Goal: Task Accomplishment & Management: Manage account settings

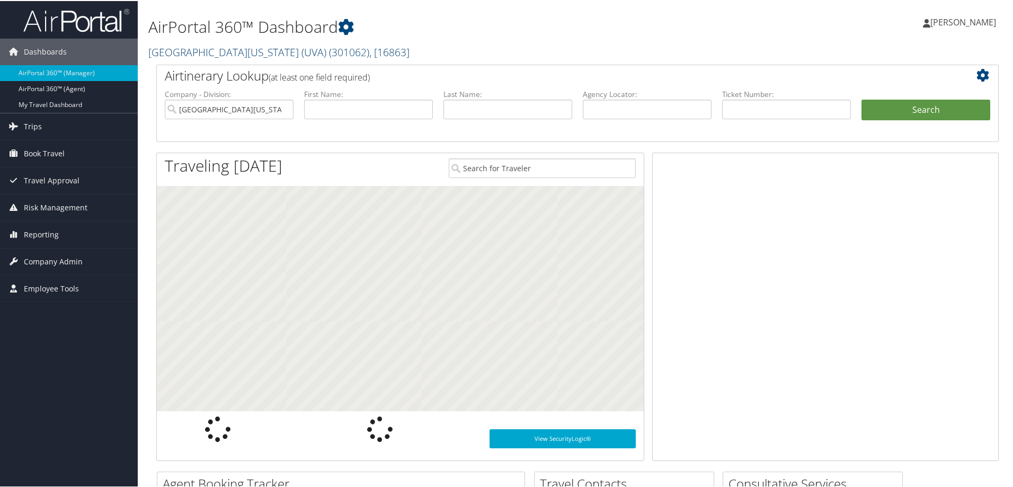
click at [212, 49] on link "University of Virginia (UVA) ( 301062 ) , [ 16863 ]" at bounding box center [278, 51] width 261 height 14
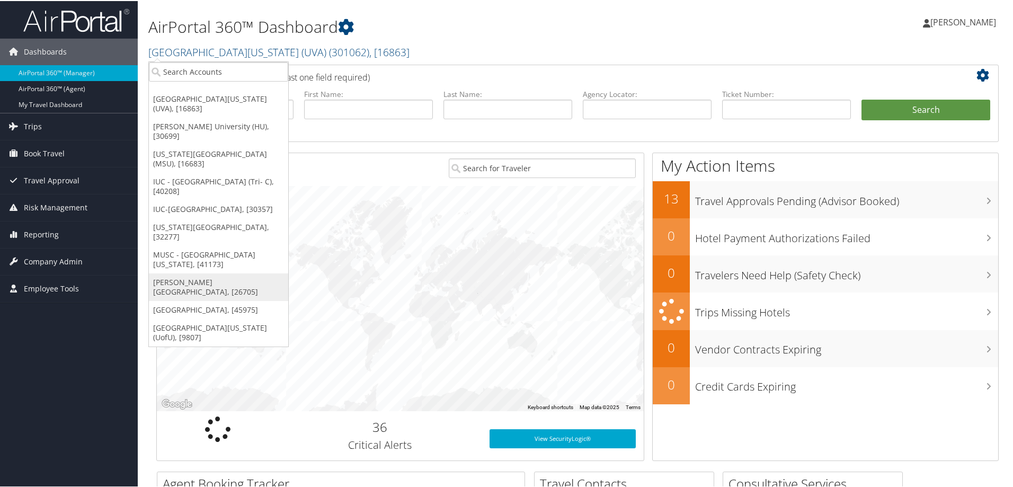
click at [172, 272] on link "[PERSON_NAME][GEOGRAPHIC_DATA], [26705]" at bounding box center [218, 286] width 139 height 28
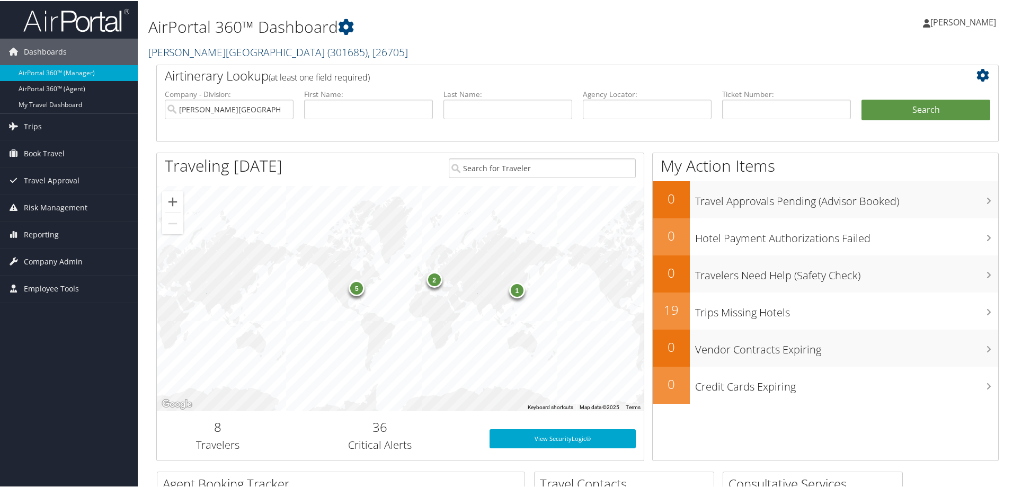
click at [180, 55] on link "Skidmore College ( 301685 ) , [ 26705 ]" at bounding box center [278, 51] width 260 height 14
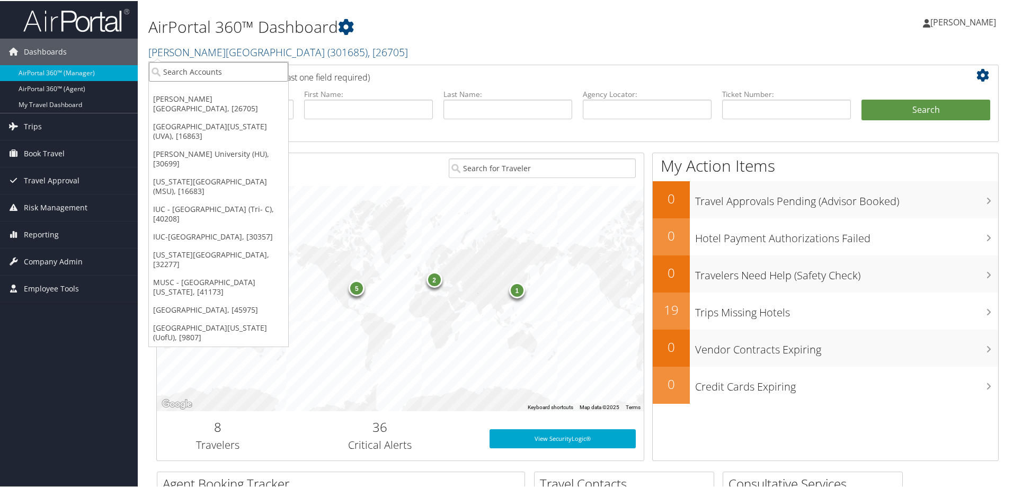
click at [169, 73] on input "search" at bounding box center [218, 71] width 139 height 20
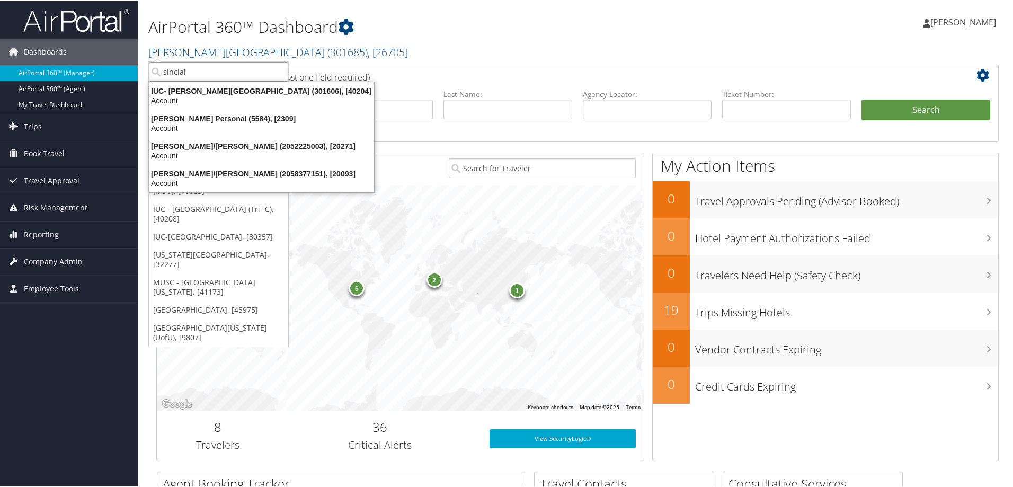
type input "sinclair"
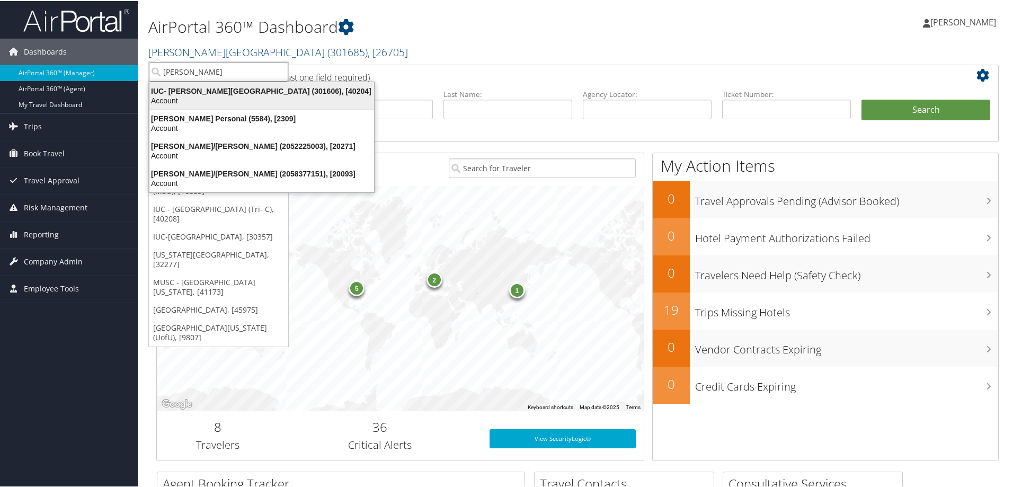
click at [181, 94] on div "IUC- Sinclair Community College (301606), [40204]" at bounding box center [261, 90] width 237 height 10
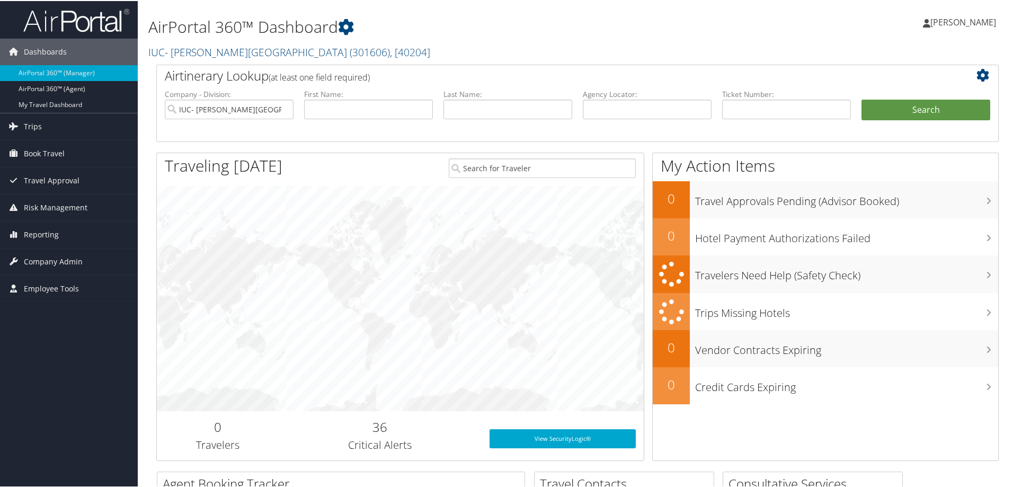
click at [34, 260] on span "Company Admin" at bounding box center [53, 260] width 59 height 26
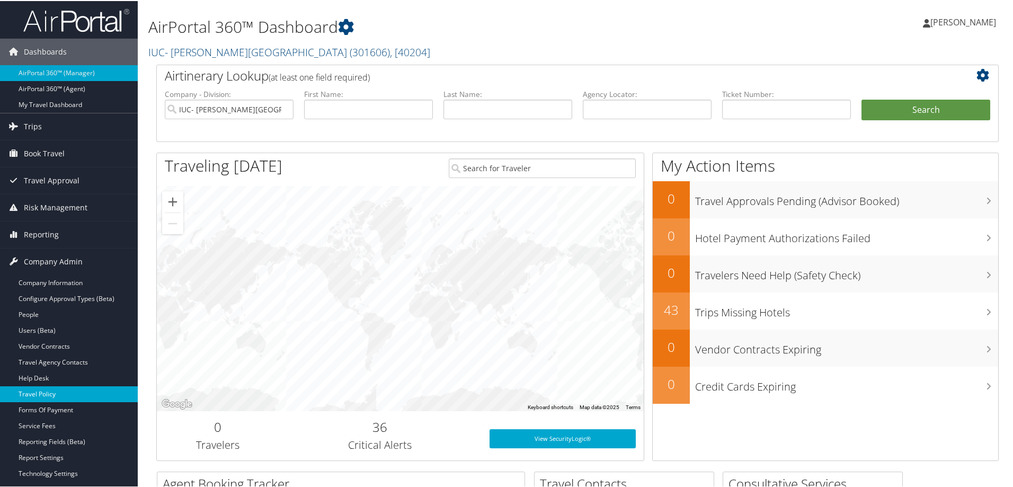
click at [38, 390] on link "Travel Policy" at bounding box center [69, 393] width 138 height 16
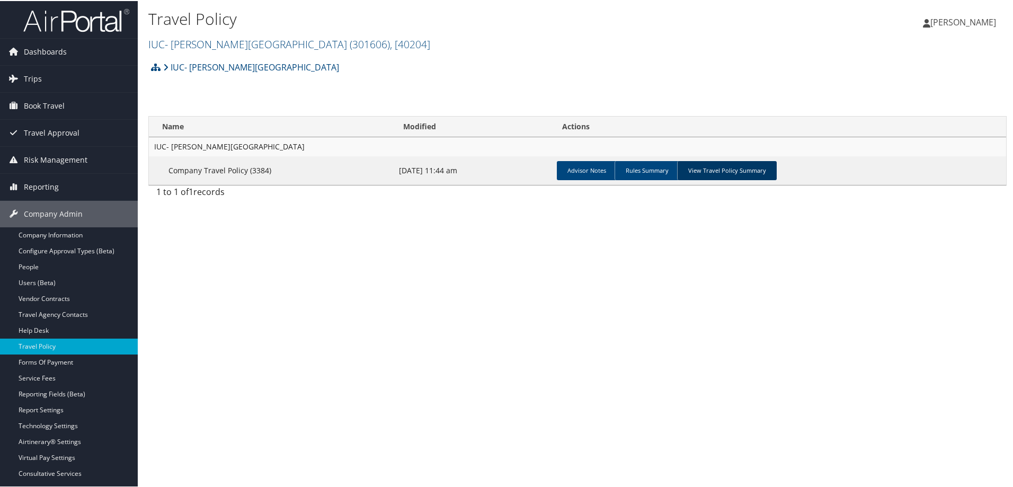
click at [724, 168] on link "View Travel Policy Summary" at bounding box center [727, 169] width 100 height 19
